Goal: Task Accomplishment & Management: Manage account settings

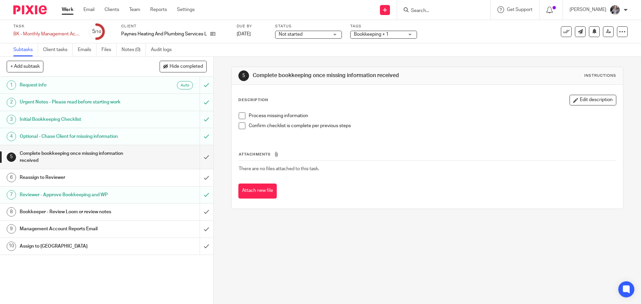
click at [71, 228] on h1 "Management Account Reports Email" at bounding box center [77, 229] width 115 height 10
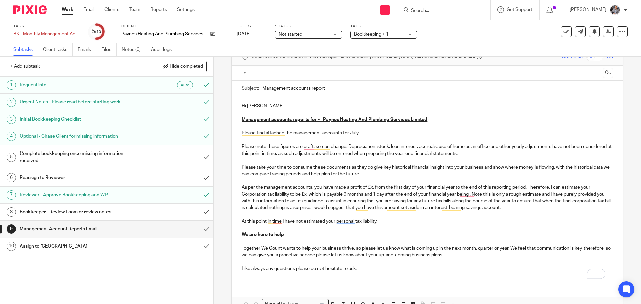
scroll to position [76, 0]
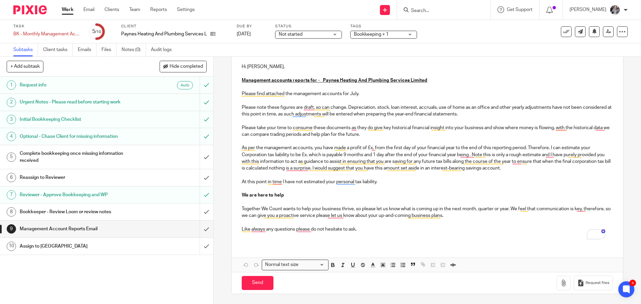
click at [439, 12] on input "Search" at bounding box center [440, 11] width 60 height 6
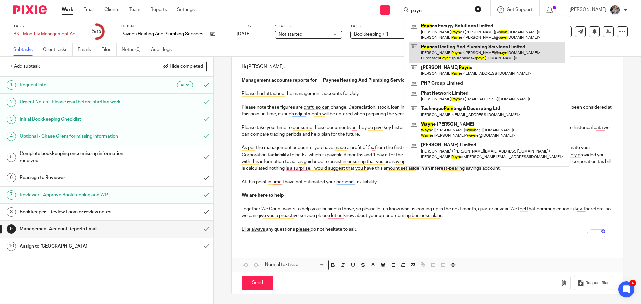
type input "payn"
click at [467, 46] on link at bounding box center [486, 52] width 155 height 21
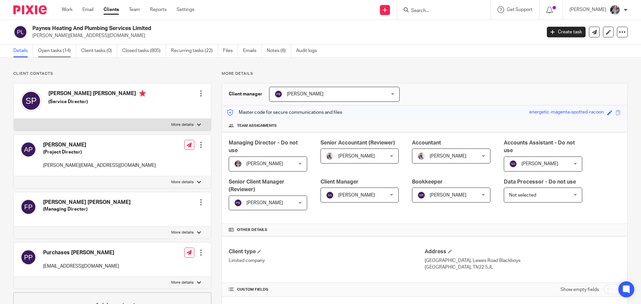
click at [56, 54] on link "Open tasks (14)" at bounding box center [57, 50] width 38 height 13
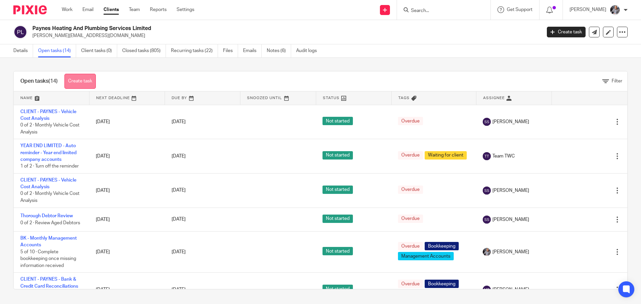
click at [82, 83] on link "Create task" at bounding box center [79, 81] width 31 height 15
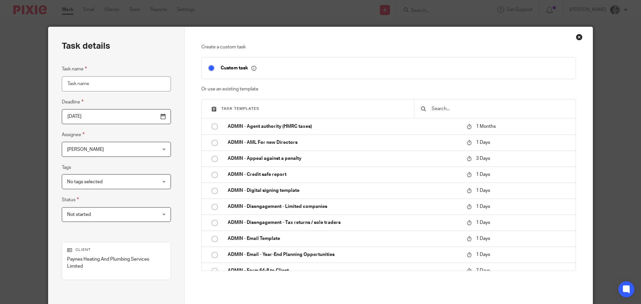
click at [445, 113] on div at bounding box center [494, 108] width 161 height 19
click at [445, 110] on input "text" at bounding box center [500, 108] width 138 height 7
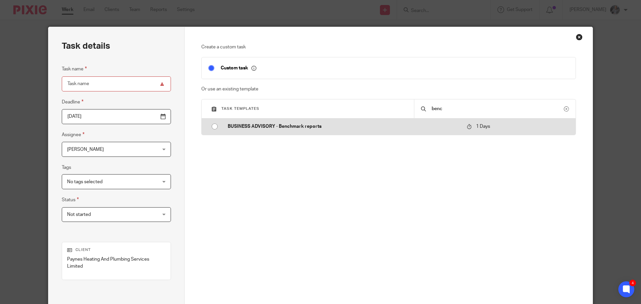
type input "benc"
drag, startPoint x: 302, startPoint y: 128, endPoint x: 333, endPoint y: 173, distance: 54.2
click at [302, 128] on p "BUSINESS ADVISORY - Benchmark reports" at bounding box center [344, 126] width 232 height 7
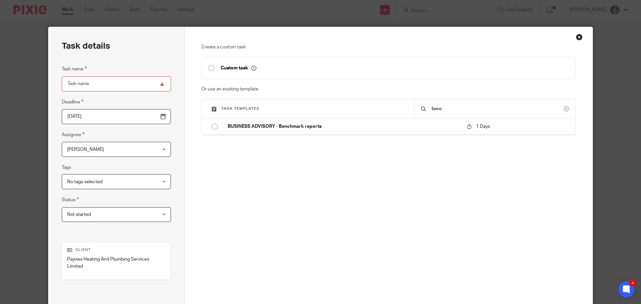
type input "2025-08-23"
type input "BUSINESS ADVISORY - Benchmark reports"
checkbox input "false"
radio input "true"
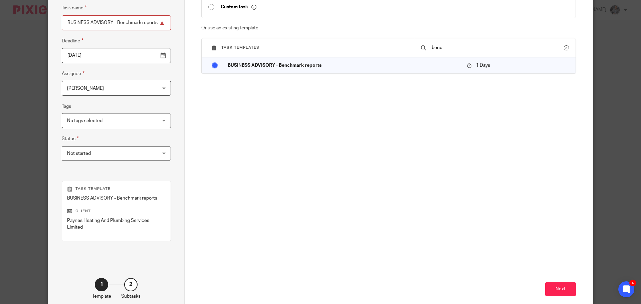
scroll to position [97, 0]
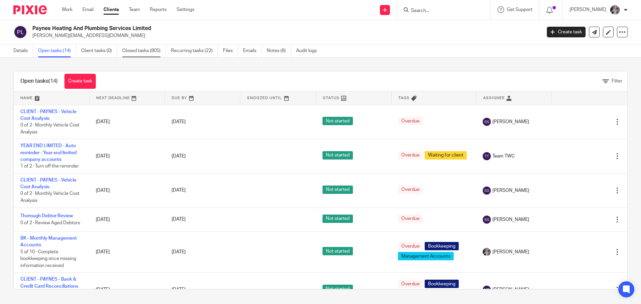
click at [138, 51] on link "Closed tasks (805)" at bounding box center [144, 50] width 44 height 13
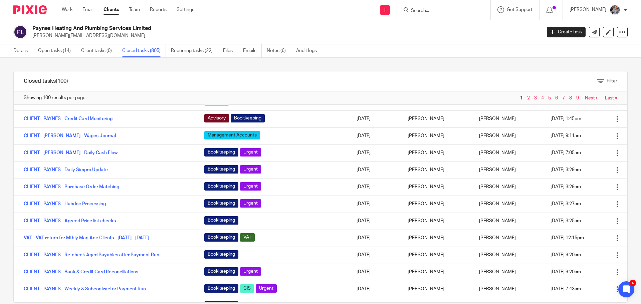
scroll to position [67, 0]
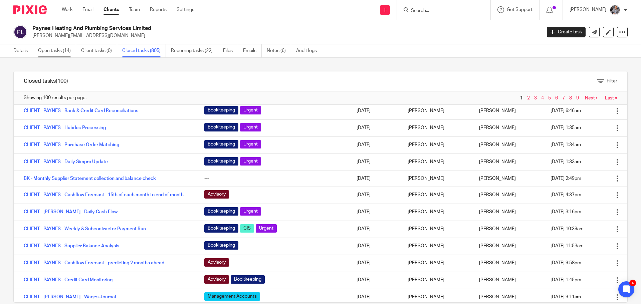
click at [55, 50] on link "Open tasks (14)" at bounding box center [57, 50] width 38 height 13
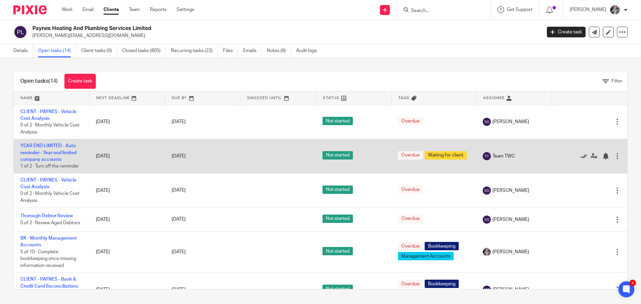
click at [580, 157] on icon at bounding box center [583, 156] width 7 height 7
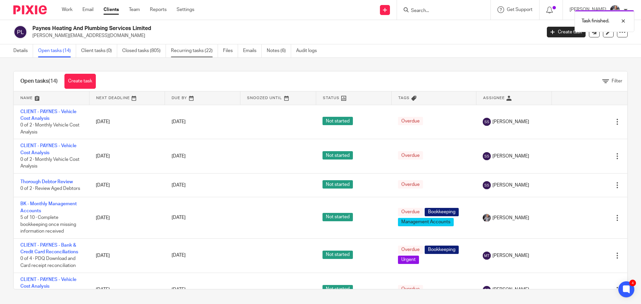
click at [180, 50] on link "Recurring tasks (22)" at bounding box center [194, 50] width 47 height 13
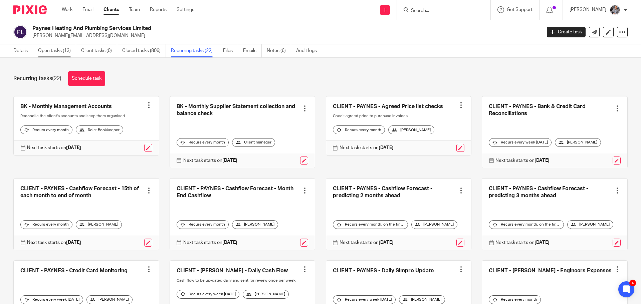
click at [53, 48] on link "Open tasks (13)" at bounding box center [57, 50] width 38 height 13
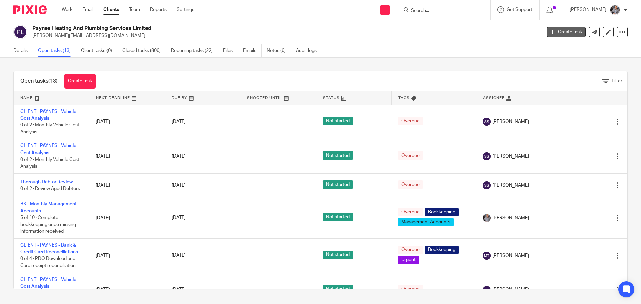
click at [556, 32] on link "Create task" at bounding box center [566, 32] width 39 height 11
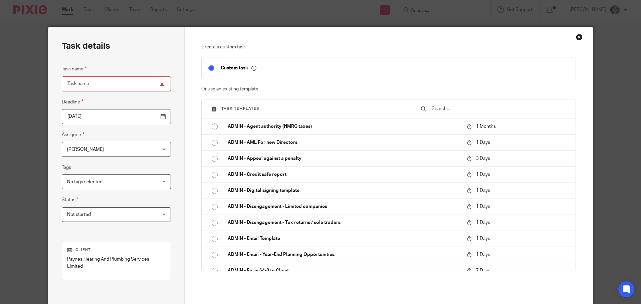
click at [453, 106] on input "text" at bounding box center [500, 108] width 138 height 7
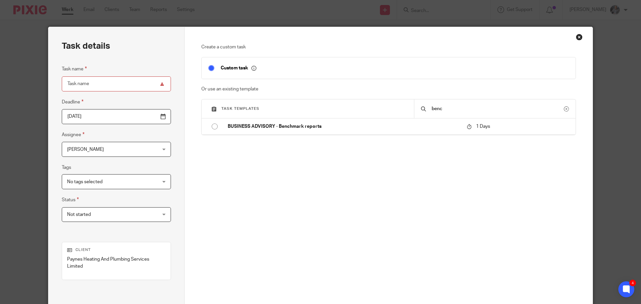
type input "benc"
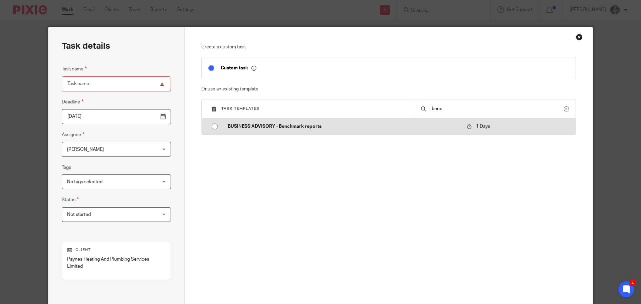
drag, startPoint x: 268, startPoint y: 135, endPoint x: 271, endPoint y: 129, distance: 6.3
click at [268, 133] on div "Task templates benc ADMIN - Agent authority (HMRC taxes) 1 Months ADMIN - AML F…" at bounding box center [388, 117] width 375 height 36
click at [271, 129] on p "BUSINESS ADVISORY - Benchmark reports" at bounding box center [344, 126] width 232 height 7
type input "2025-08-23"
type input "BUSINESS ADVISORY - Benchmark reports"
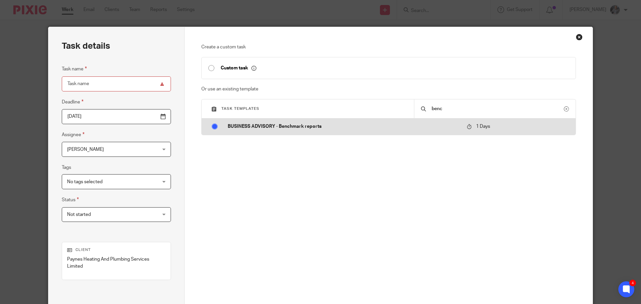
checkbox input "false"
radio input "true"
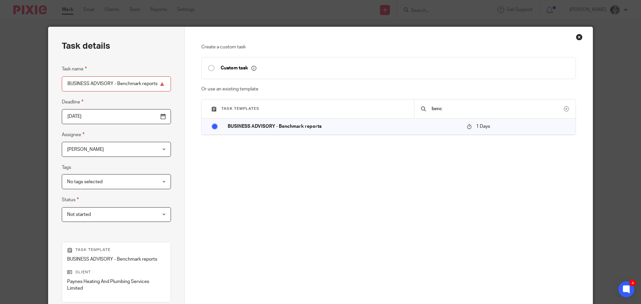
scroll to position [97, 0]
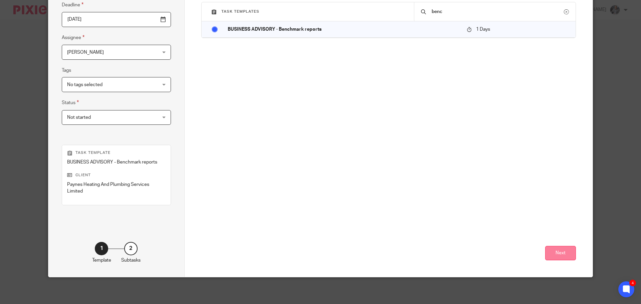
click at [555, 248] on button "Next" at bounding box center [560, 253] width 31 height 14
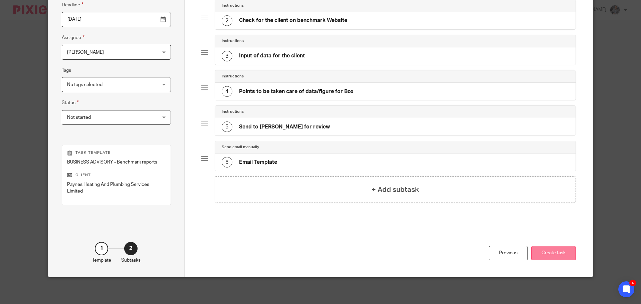
click at [558, 251] on button "Create task" at bounding box center [553, 253] width 45 height 14
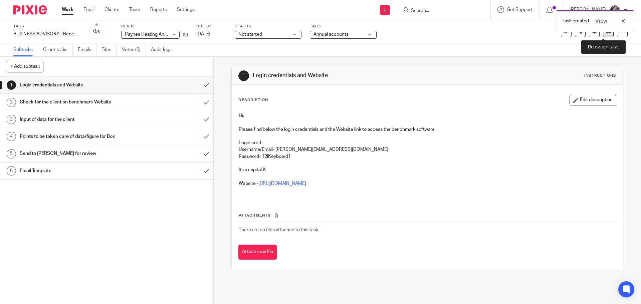
click at [603, 35] on link at bounding box center [608, 31] width 11 height 11
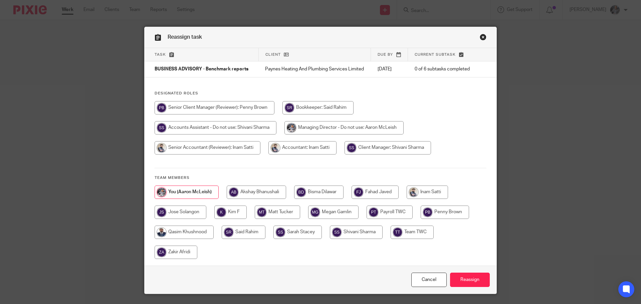
click at [260, 154] on input "radio" at bounding box center [207, 147] width 106 height 13
radio input "true"
click at [469, 286] on input "Reassign" at bounding box center [470, 280] width 40 height 14
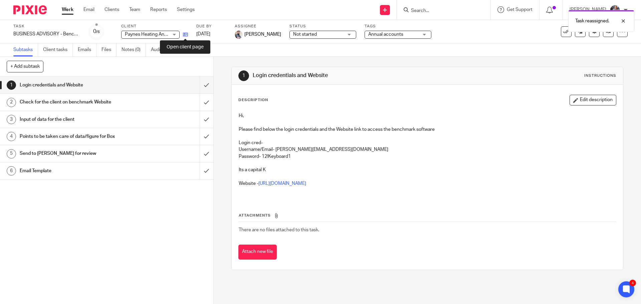
click at [183, 34] on icon at bounding box center [185, 34] width 5 height 5
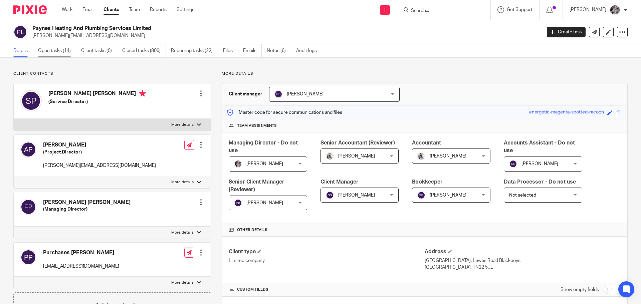
click at [60, 49] on link "Open tasks (14)" at bounding box center [57, 50] width 38 height 13
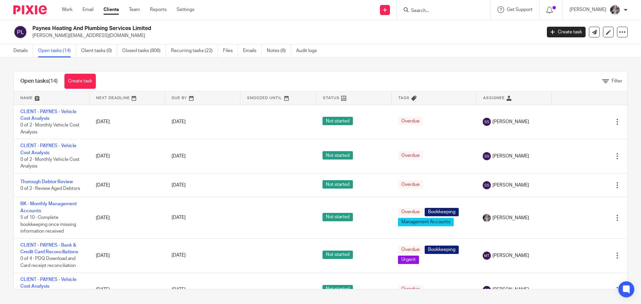
scroll to position [33, 0]
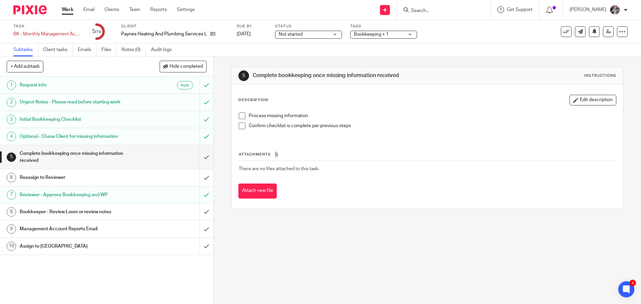
click at [69, 214] on h1 "Bookkeeper - Review Loom or review notes" at bounding box center [77, 212] width 115 height 10
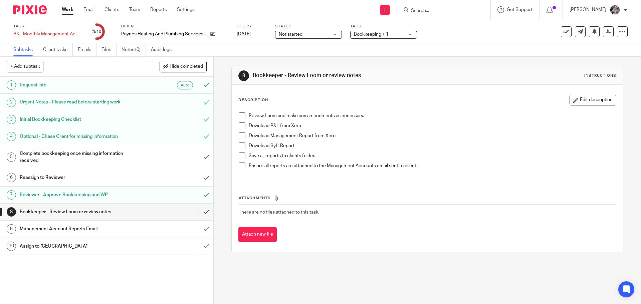
click at [63, 226] on h1 "Management Account Reports Email" at bounding box center [77, 229] width 115 height 10
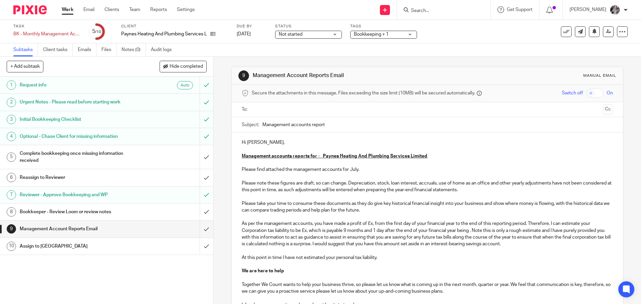
click at [273, 107] on input "text" at bounding box center [427, 110] width 346 height 8
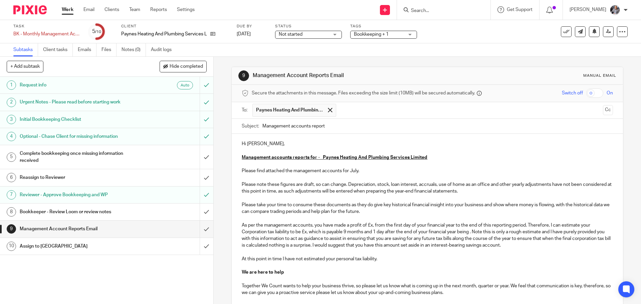
click at [366, 112] on input "text" at bounding box center [469, 110] width 261 height 13
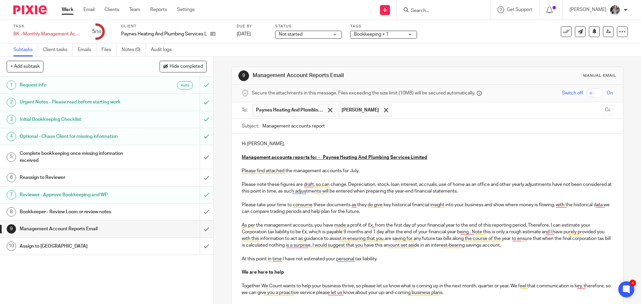
click at [263, 144] on p "Hi [PERSON_NAME]," at bounding box center [427, 143] width 371 height 7
click at [405, 208] on p "Please note these figures are draft, so can change. Depreciation, stock, loan i…" at bounding box center [427, 228] width 371 height 95
drag, startPoint x: 391, startPoint y: 214, endPoint x: 483, endPoint y: 256, distance: 100.8
click at [483, 256] on p "Please note these figures are draft, so can change. Depreciation, stock, loan i…" at bounding box center [427, 228] width 371 height 95
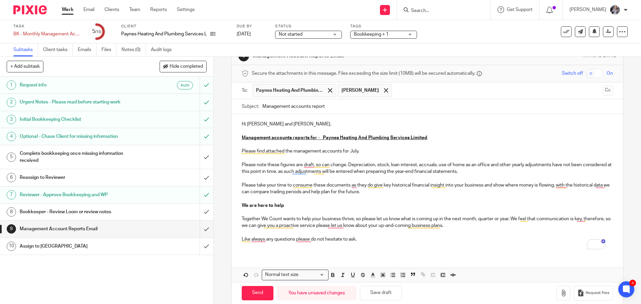
scroll to position [30, 0]
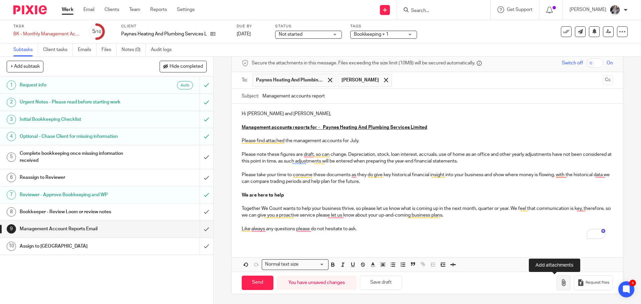
click at [560, 282] on icon "button" at bounding box center [563, 282] width 7 height 7
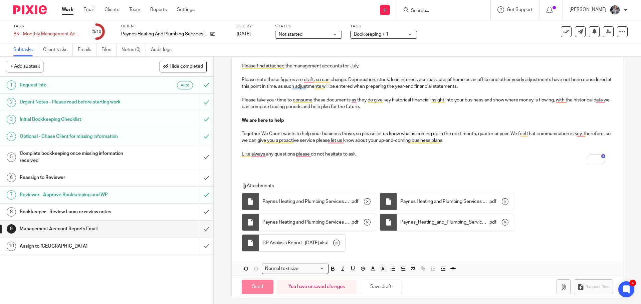
scroll to position [109, 0]
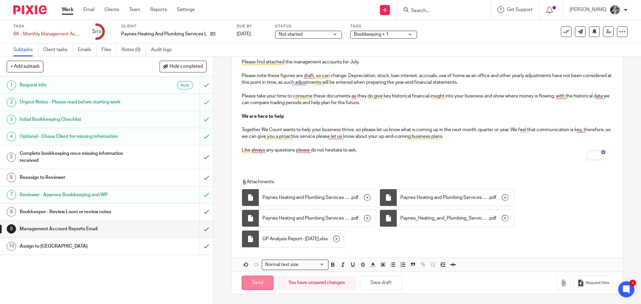
click at [259, 285] on input "Send" at bounding box center [258, 283] width 32 height 14
type input "Sent"
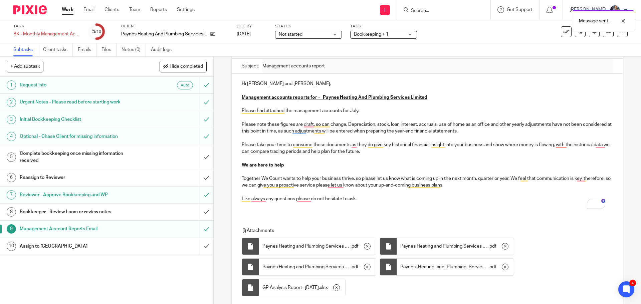
scroll to position [0, 0]
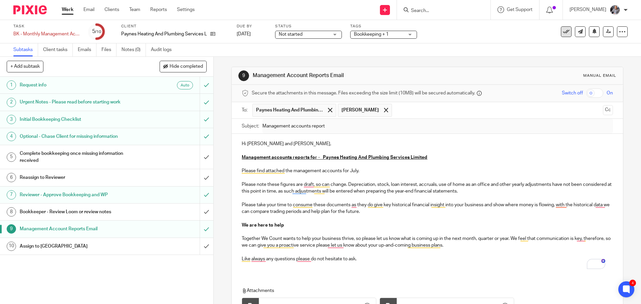
click at [563, 32] on icon at bounding box center [566, 31] width 7 height 7
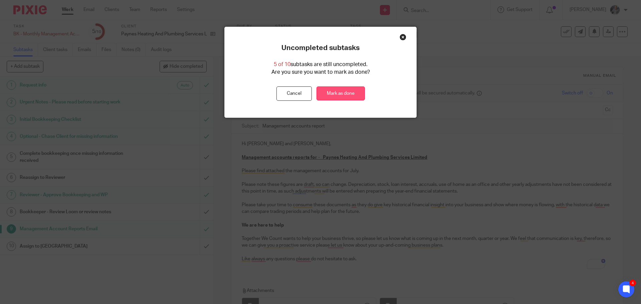
click at [334, 88] on link "Mark as done" at bounding box center [340, 93] width 48 height 14
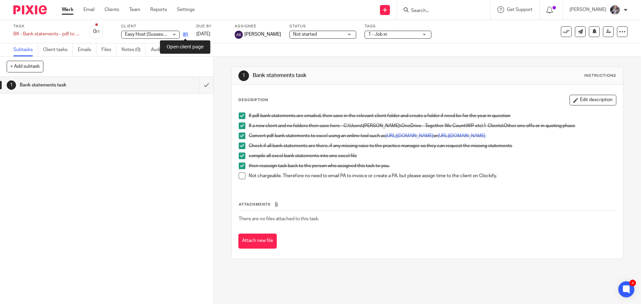
click at [184, 33] on icon at bounding box center [185, 34] width 5 height 5
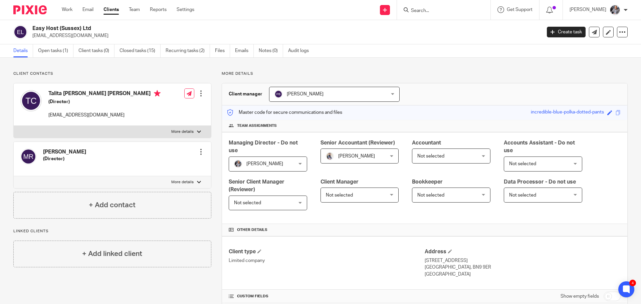
drag, startPoint x: 99, startPoint y: 26, endPoint x: 37, endPoint y: 29, distance: 62.5
click at [33, 29] on h2 "Easy Host (Sussex) Ltd" at bounding box center [233, 28] width 403 height 7
copy h2 "Easy Host (Sussex) Ltd"
